Goal: Communication & Community: Answer question/provide support

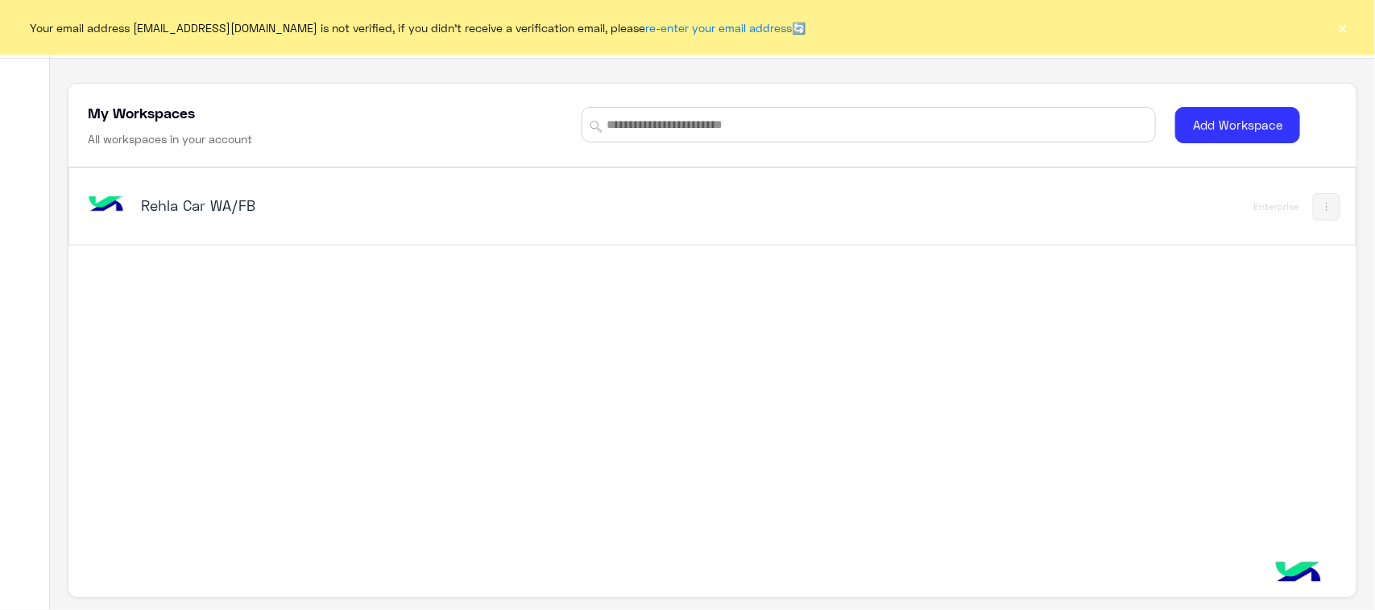
click at [195, 171] on div "Rehla Car WA/FB Enterprise" at bounding box center [711, 206] width 1285 height 76
click at [196, 186] on div "Rehla Car WA/FB" at bounding box center [461, 207] width 753 height 47
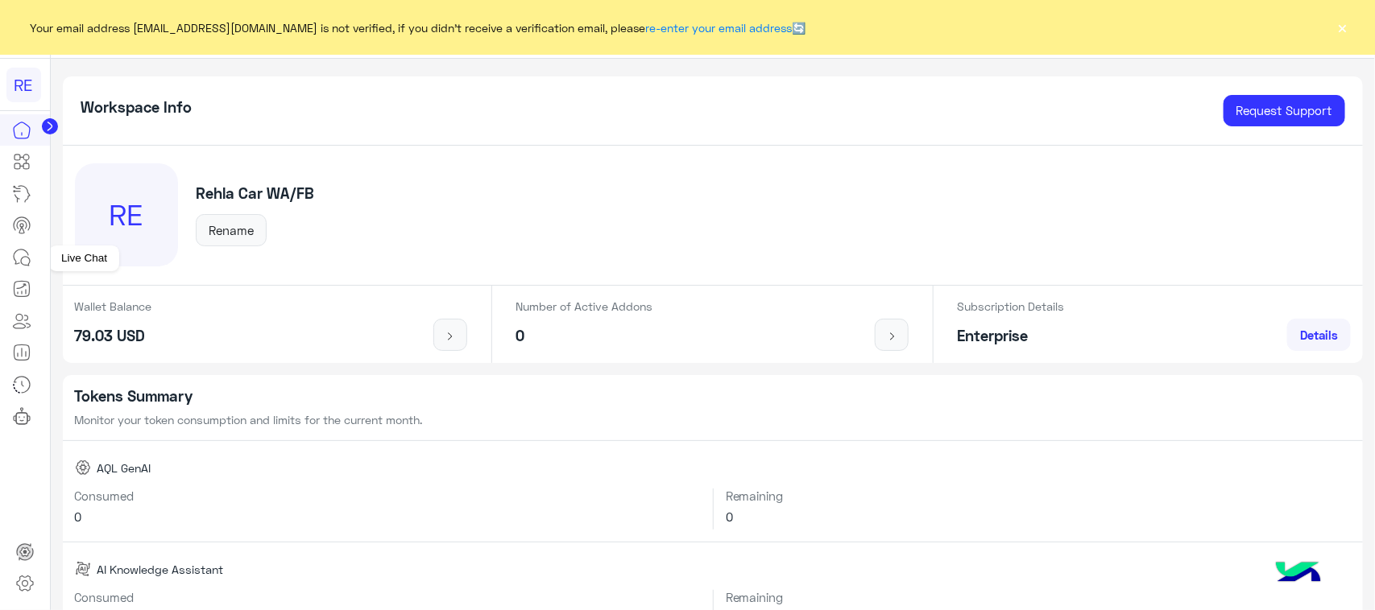
click at [28, 266] on icon at bounding box center [25, 261] width 9 height 9
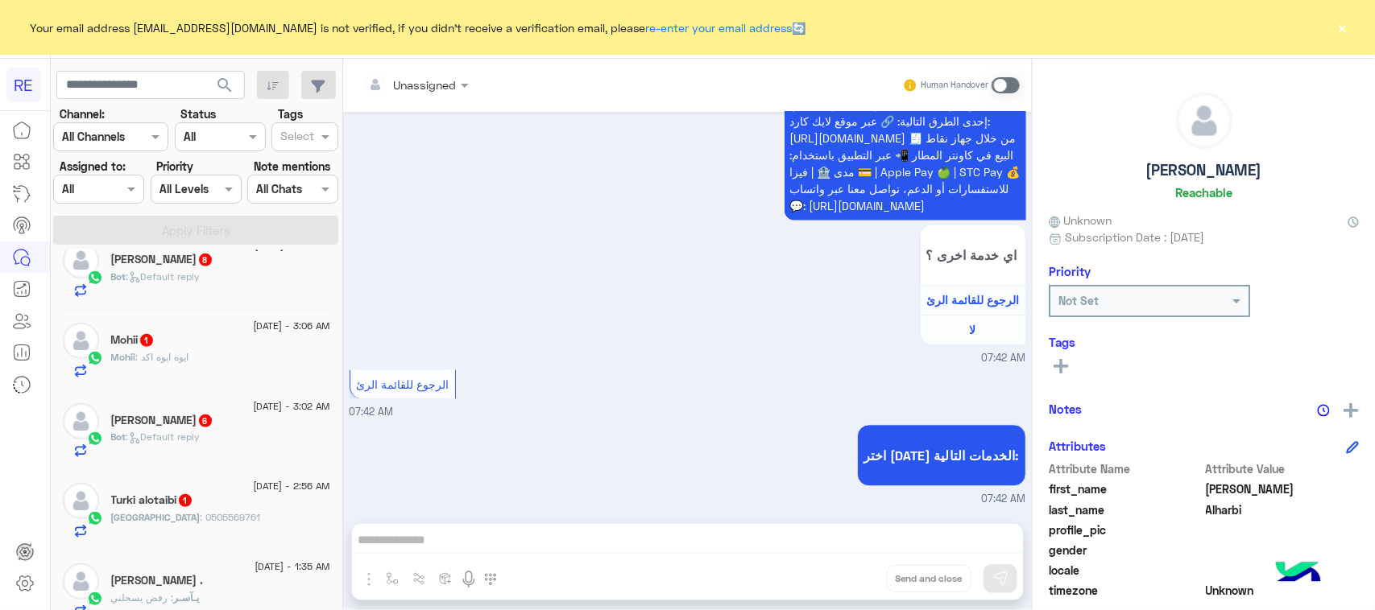
scroll to position [503, 0]
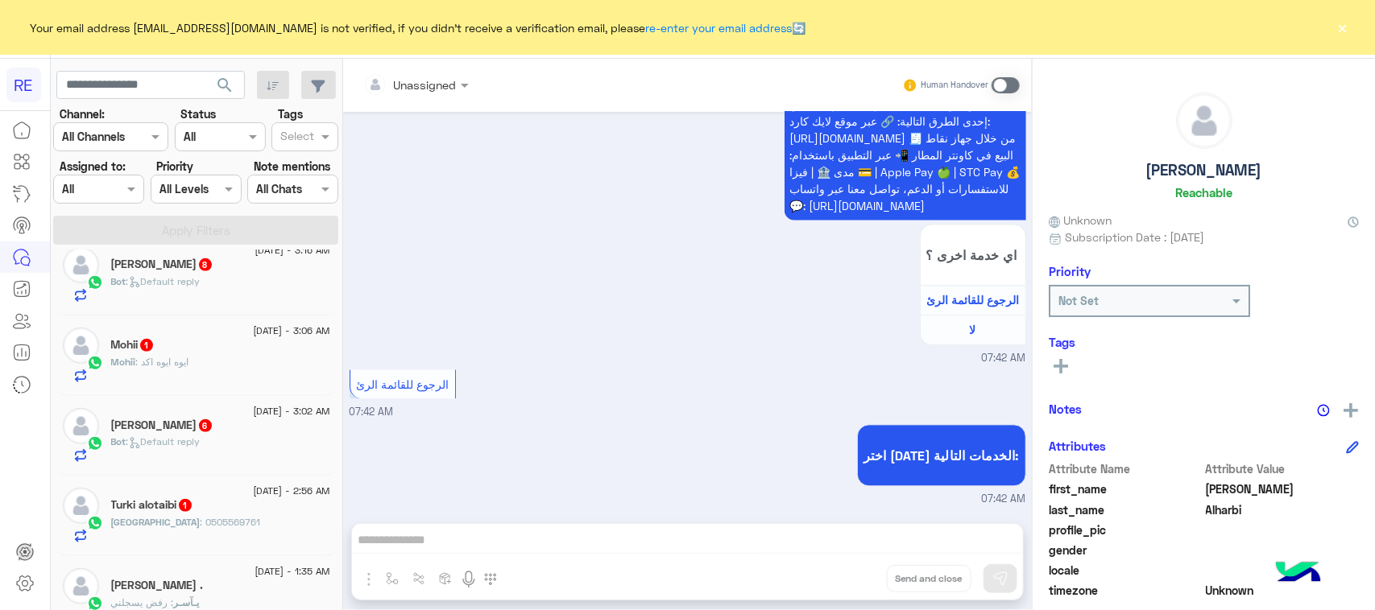
click at [180, 413] on div "[DATE] - 3:02 AM [PERSON_NAME] 6 Bot : Default reply" at bounding box center [195, 436] width 279 height 81
click at [188, 383] on div "Mohii : ايوه ايوه اكد" at bounding box center [220, 369] width 219 height 28
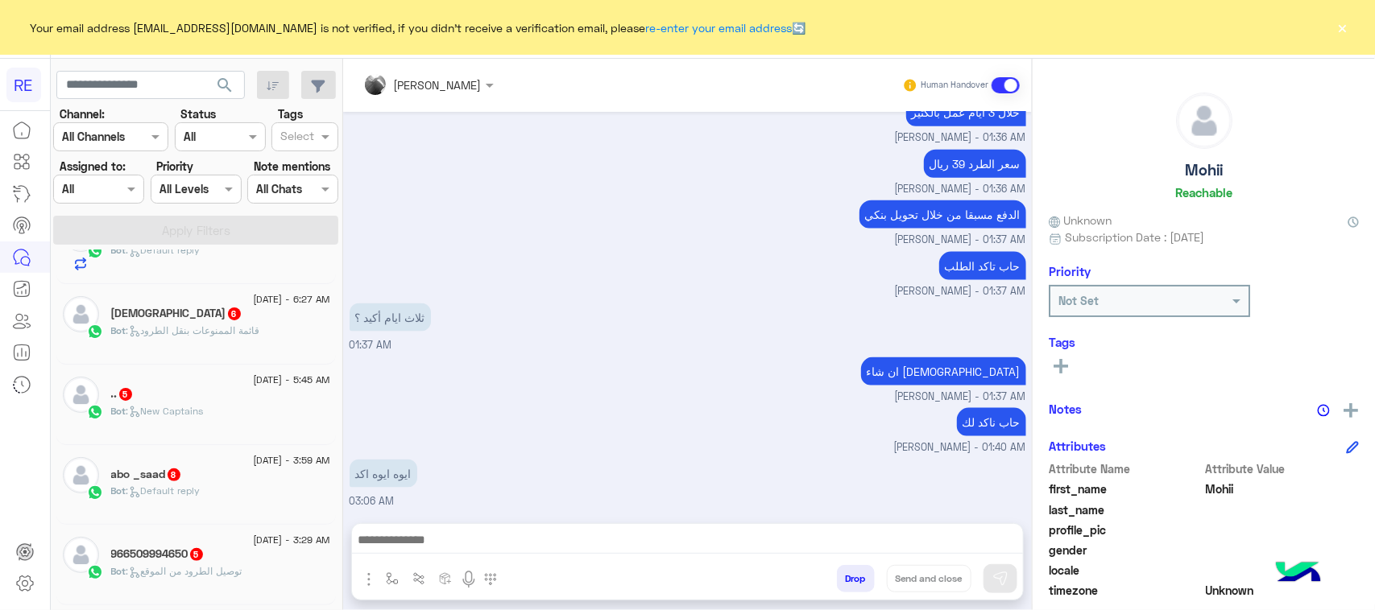
scroll to position [503, 0]
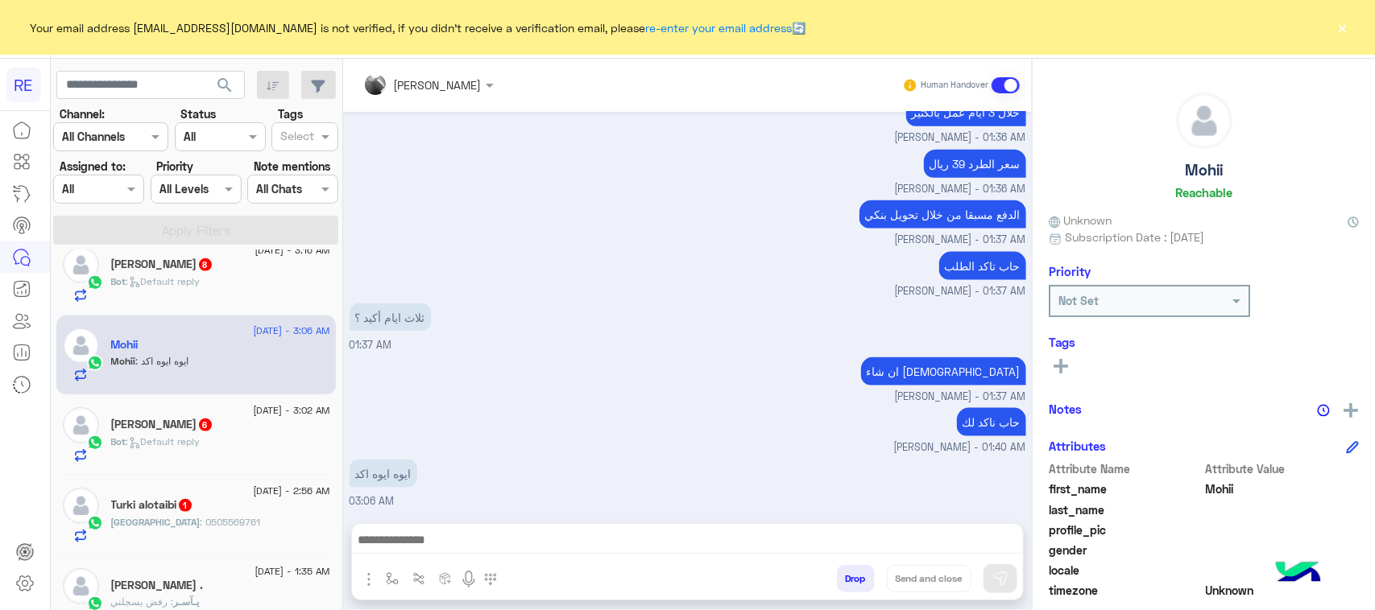
click at [177, 461] on div "Bot : Default reply" at bounding box center [220, 449] width 219 height 28
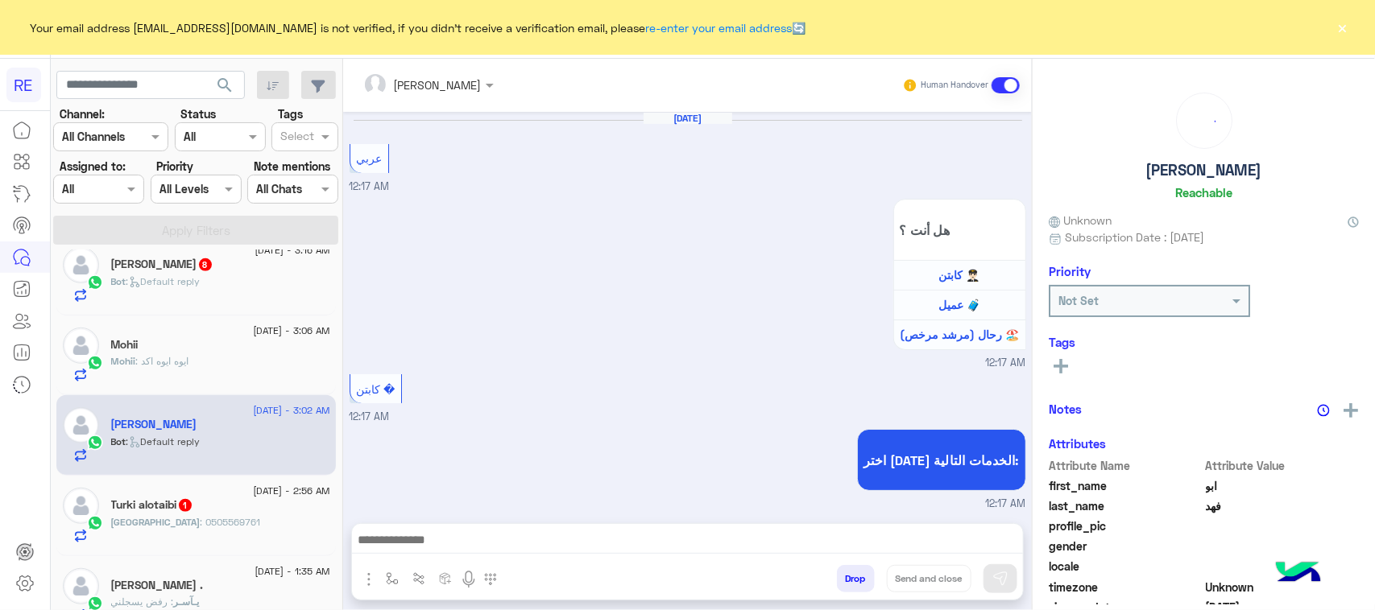
scroll to position [1871, 0]
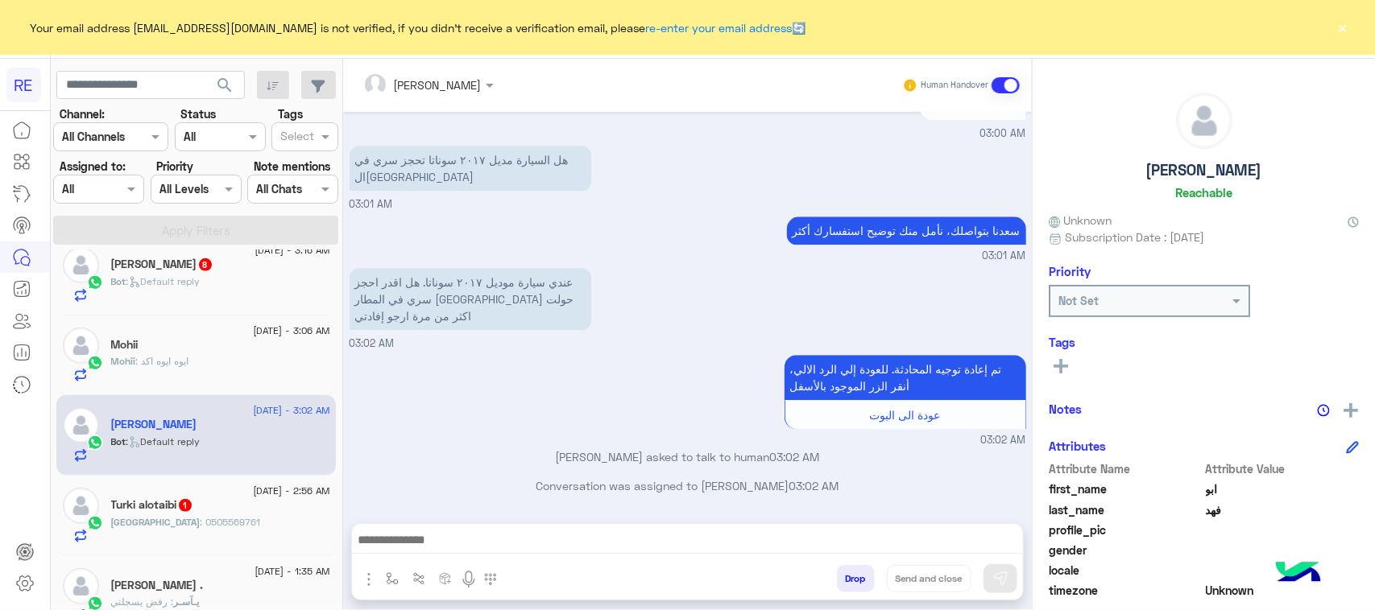
click at [206, 509] on div "Turki alotaibi 1" at bounding box center [220, 506] width 219 height 17
